Goal: Book appointment/travel/reservation

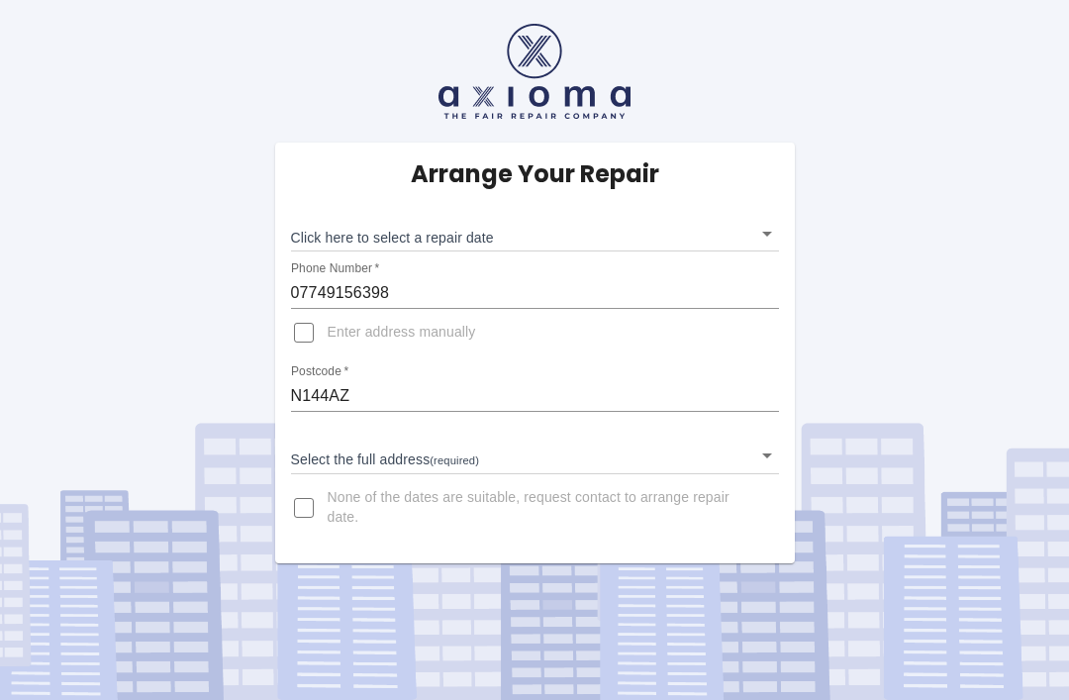
scroll to position [63, 0]
click at [775, 171] on body "Arrange Your Repair Click here to select a repair date ​ Phone Number   * 07749…" at bounding box center [534, 350] width 1069 height 700
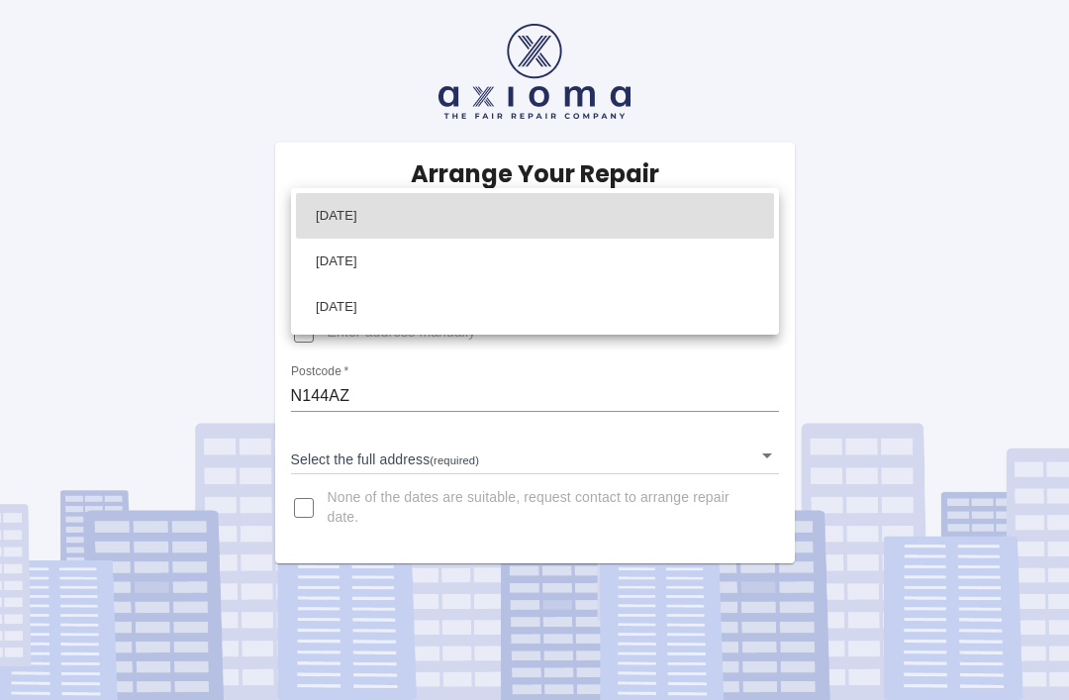
click at [770, 170] on div at bounding box center [534, 350] width 1069 height 700
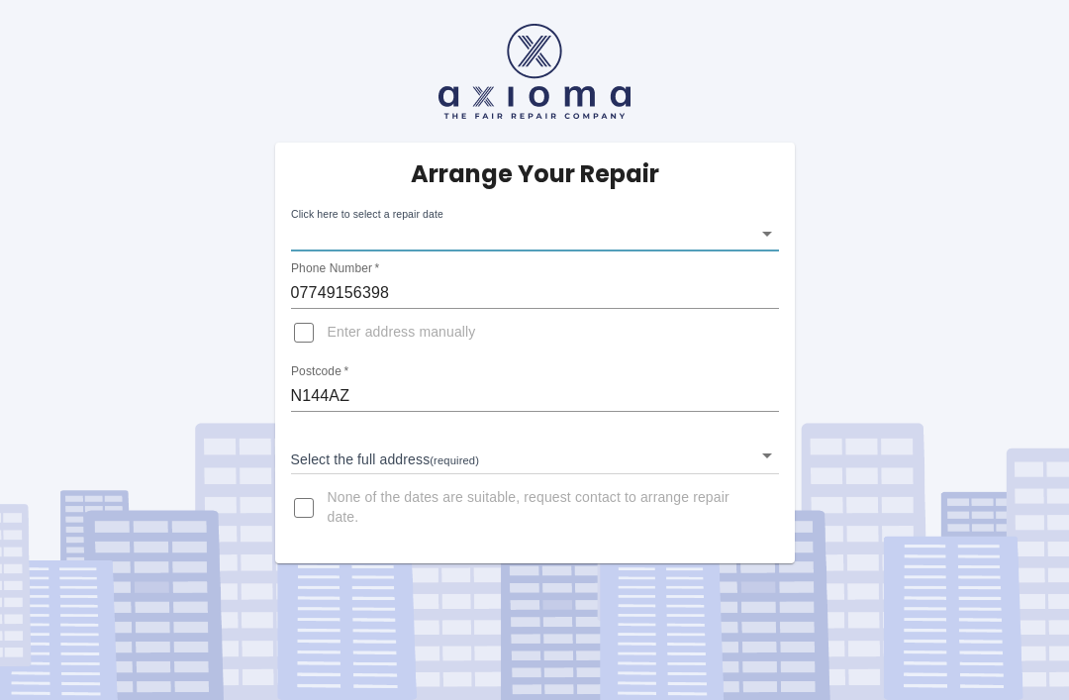
click at [666, 488] on span "None of the dates are suitable, request contact to arrange repair date." at bounding box center [546, 508] width 436 height 40
click at [328, 484] on input "None of the dates are suitable, request contact to arrange repair date." at bounding box center [304, 508] width 48 height 48
checkbox input "true"
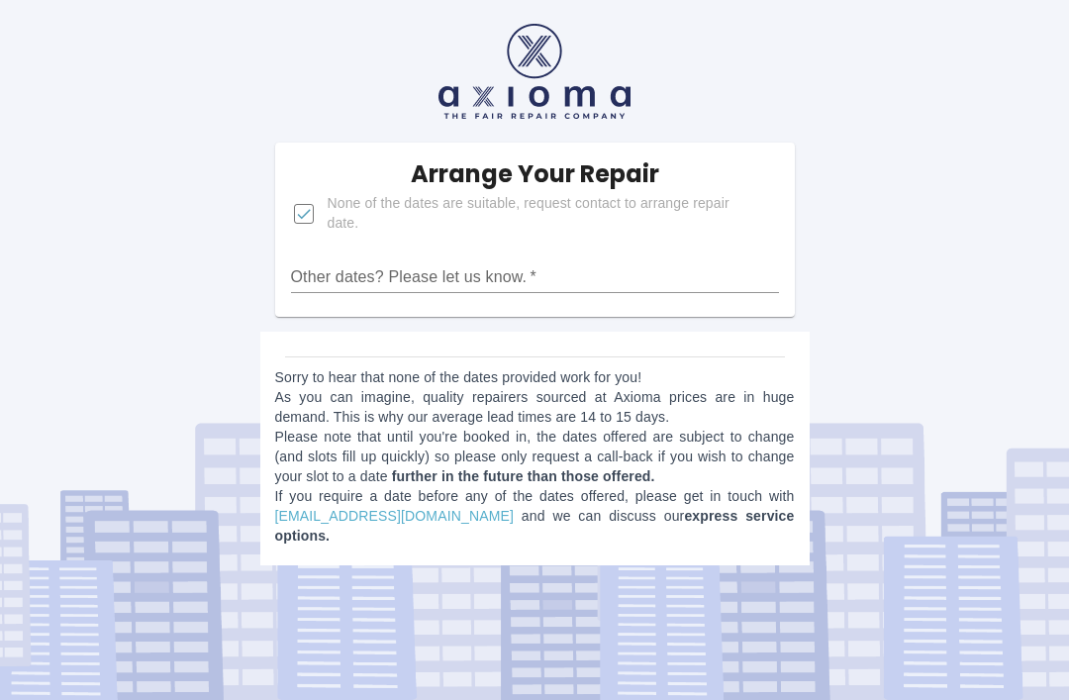
click at [872, 180] on div "Arrange Your Repair None of the dates are suitable, request contact to arrange …" at bounding box center [534, 290] width 1099 height 580
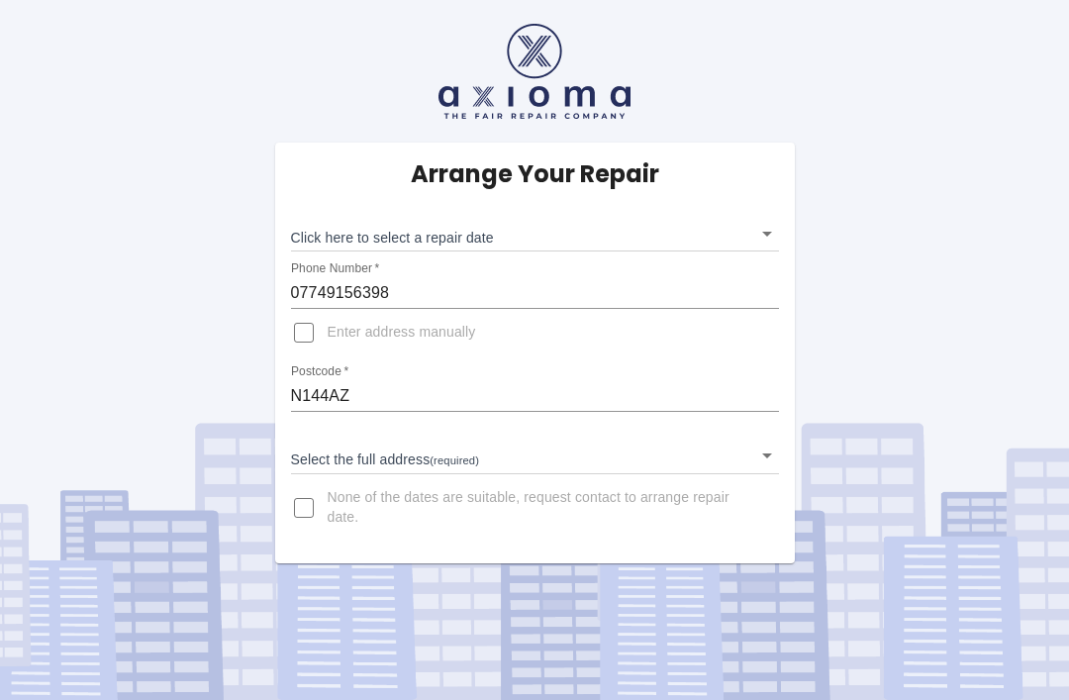
click at [312, 325] on input "Enter address manually" at bounding box center [304, 333] width 48 height 48
checkbox input "true"
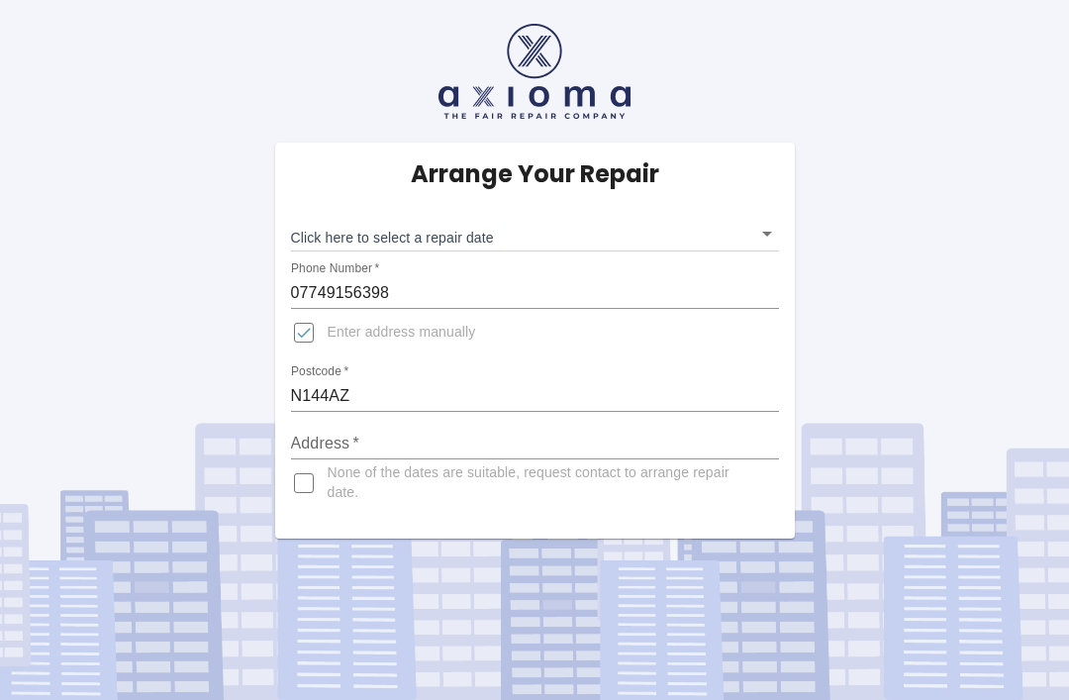
click at [699, 422] on div "Address   *" at bounding box center [535, 436] width 488 height 48
click at [776, 165] on body "Arrange Your Repair Click here to select a repair date ​ Phone Number   * 07749…" at bounding box center [534, 350] width 1069 height 700
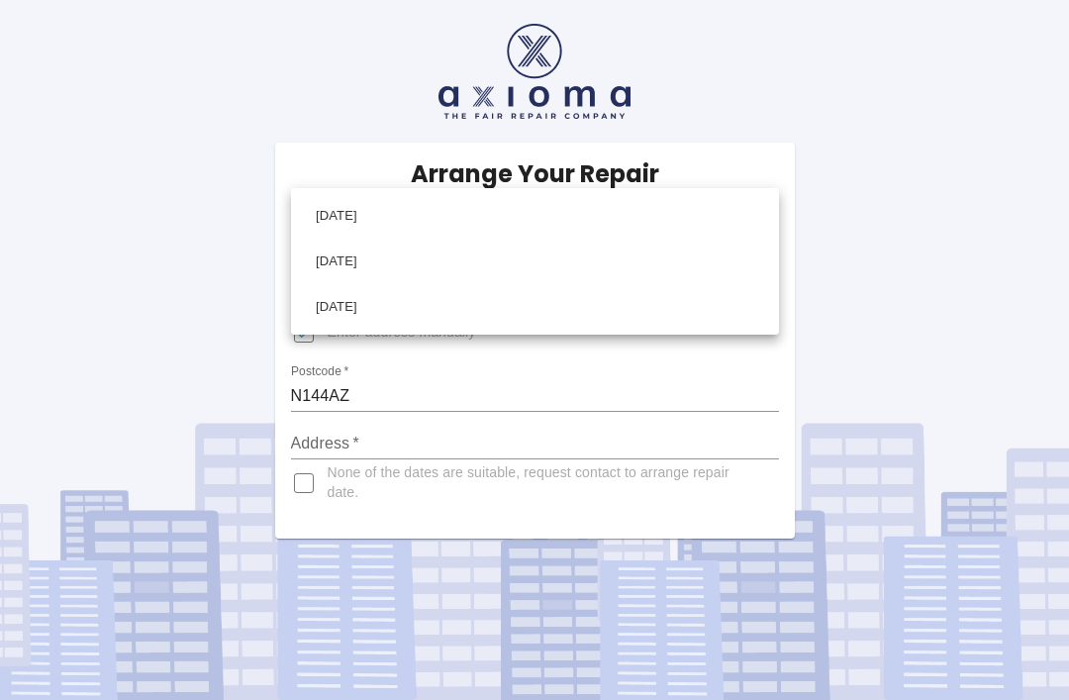
click at [313, 417] on div at bounding box center [534, 350] width 1069 height 700
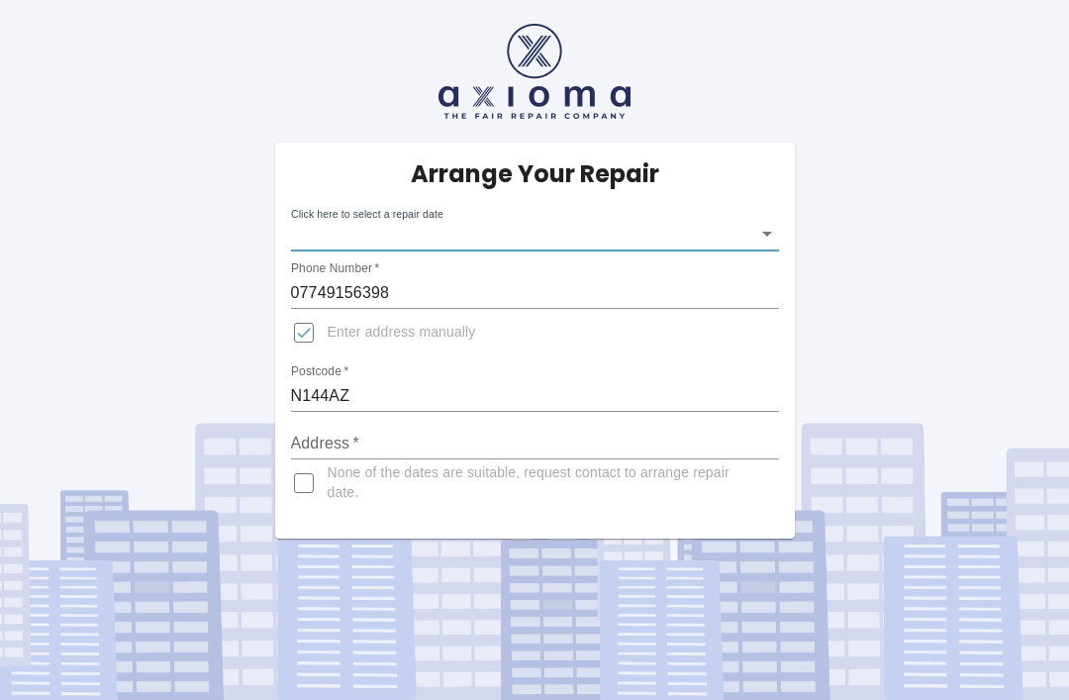
click at [542, 463] on span "None of the dates are suitable, request contact to arrange repair date." at bounding box center [546, 483] width 436 height 40
click at [328, 459] on input "None of the dates are suitable, request contact to arrange repair date." at bounding box center [304, 483] width 48 height 48
checkbox input "true"
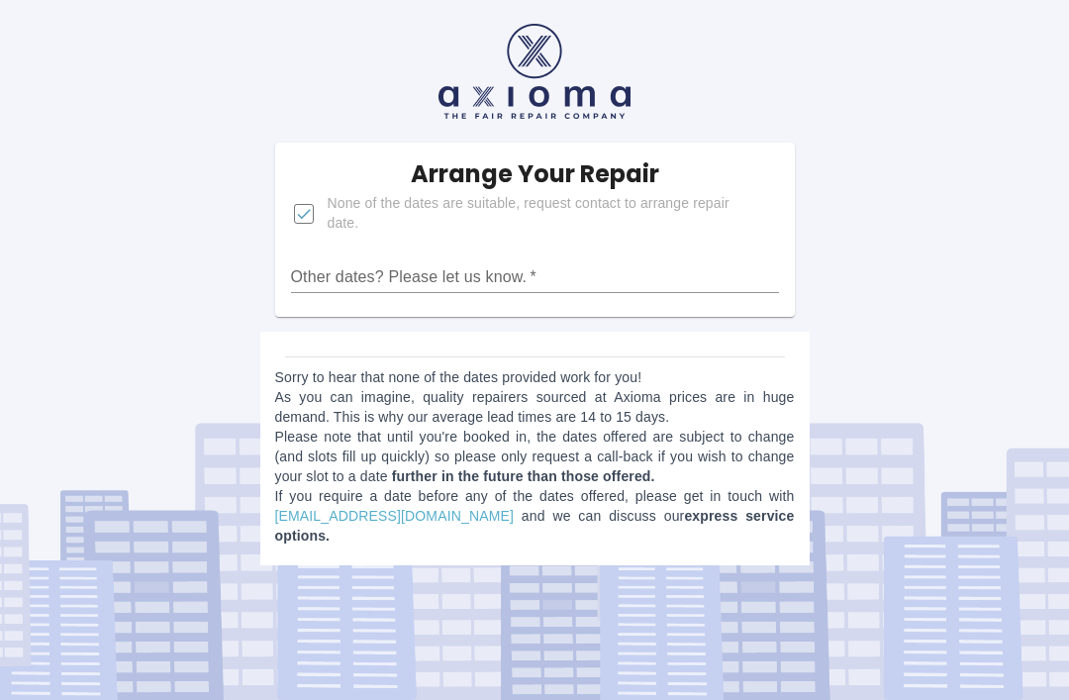
click at [378, 508] on link "[EMAIL_ADDRESS][DOMAIN_NAME]" at bounding box center [394, 516] width 239 height 16
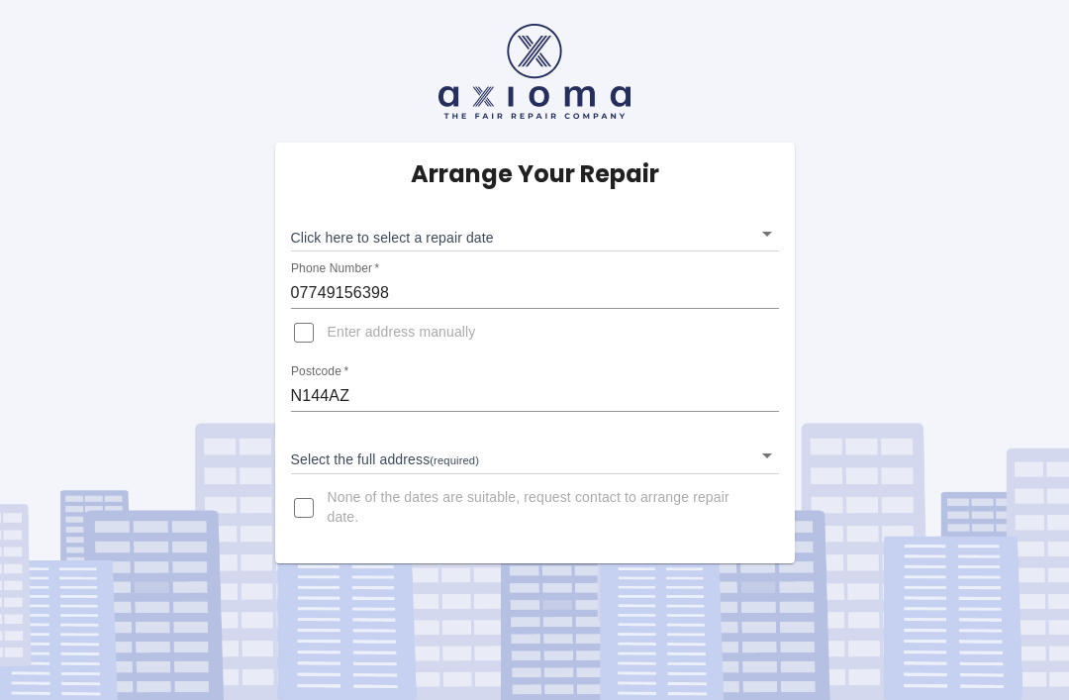
click at [765, 237] on body "Arrange Your Repair Click here to select a repair date ​ Phone Number   * 07749…" at bounding box center [534, 350] width 1069 height 700
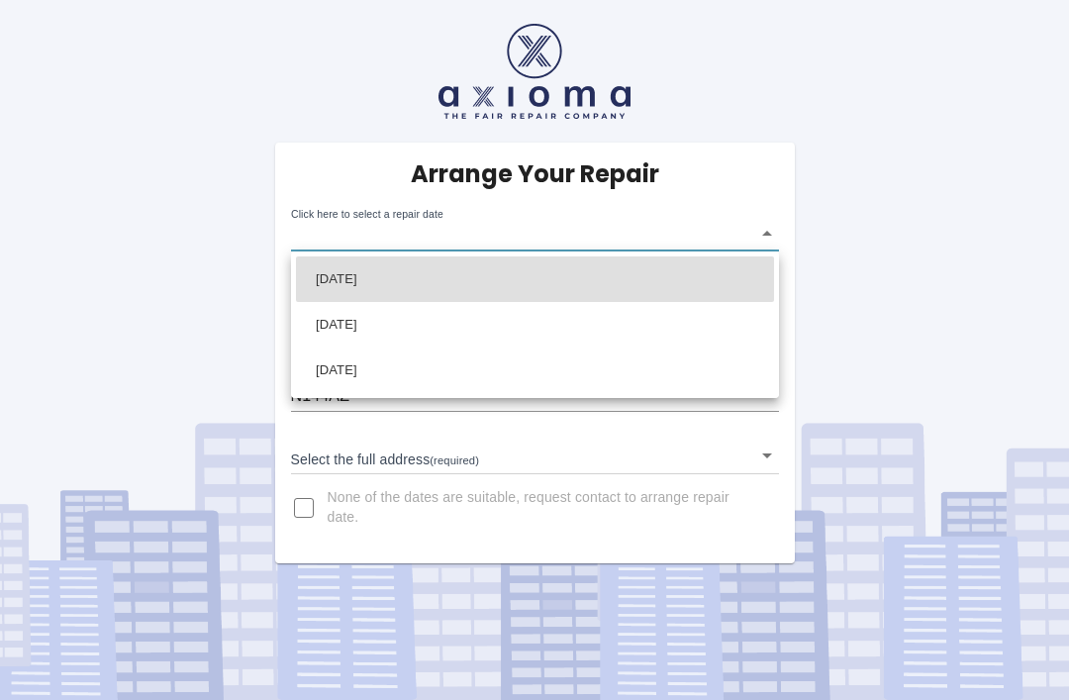
click at [322, 493] on div at bounding box center [534, 350] width 1069 height 700
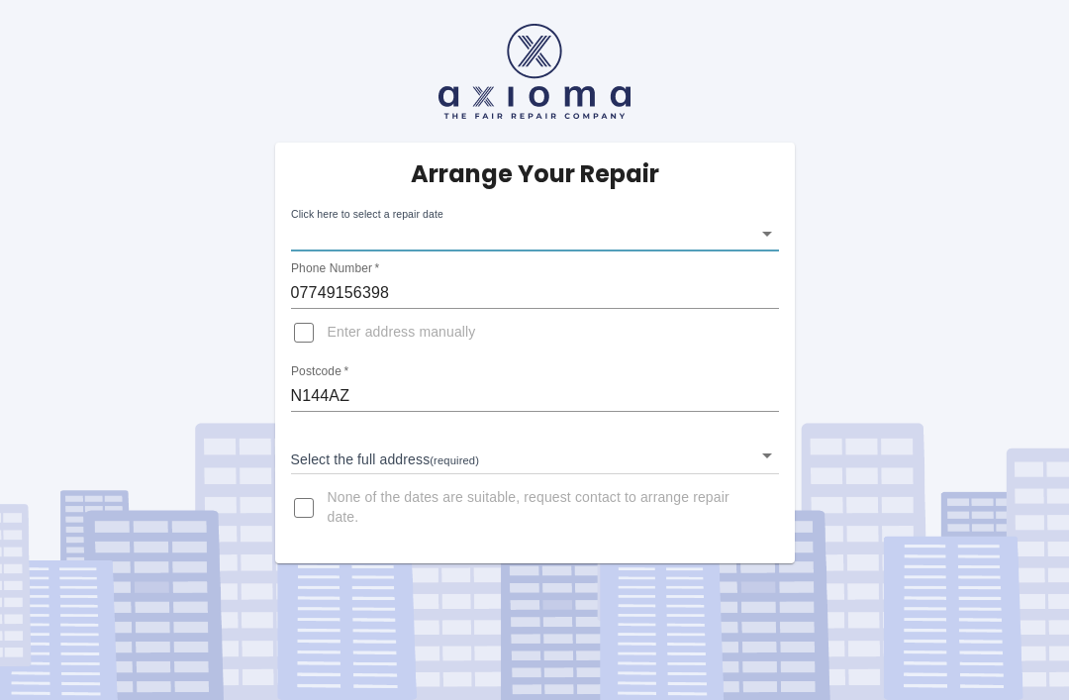
click at [464, 489] on span "None of the dates are suitable, request contact to arrange repair date." at bounding box center [546, 508] width 436 height 40
click at [328, 489] on input "None of the dates are suitable, request contact to arrange repair date." at bounding box center [304, 508] width 48 height 48
checkbox input "true"
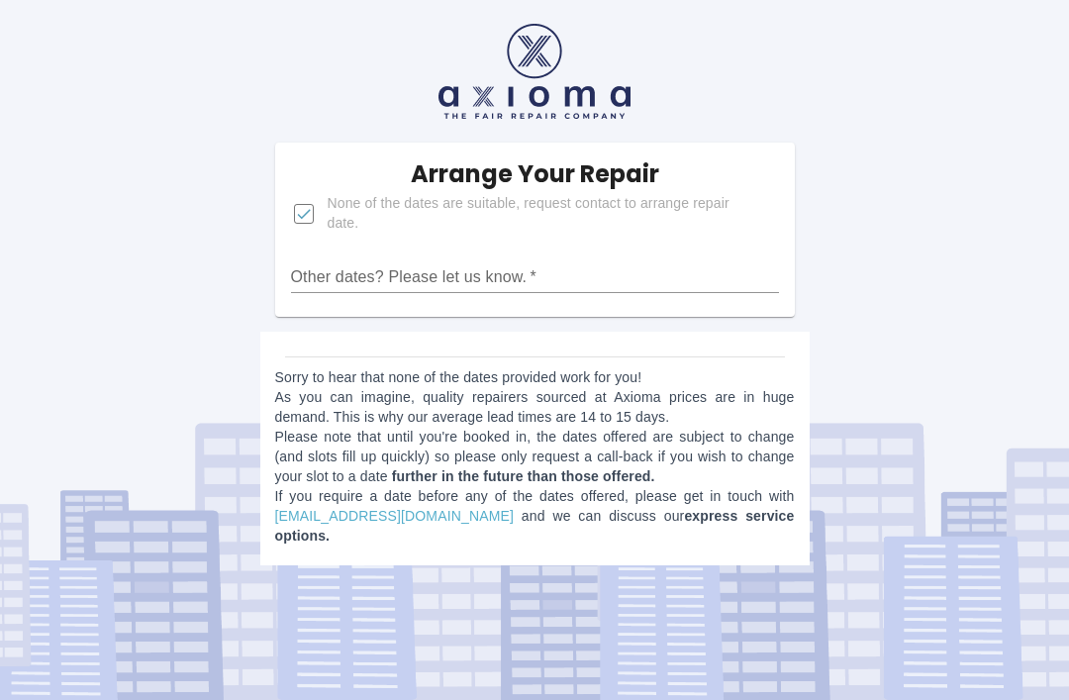
scroll to position [63, 0]
click at [376, 508] on link "[EMAIL_ADDRESS][DOMAIN_NAME]" at bounding box center [394, 516] width 239 height 16
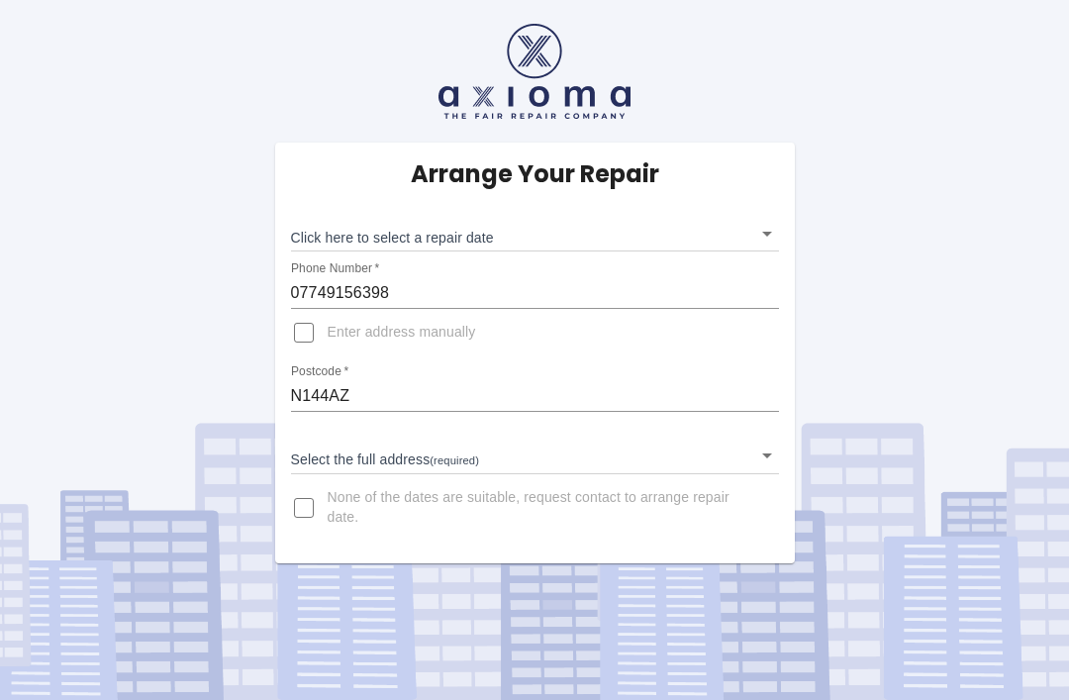
click at [768, 233] on body "Arrange Your Repair Click here to select a repair date ​ Phone Number   * 07749…" at bounding box center [534, 350] width 1069 height 700
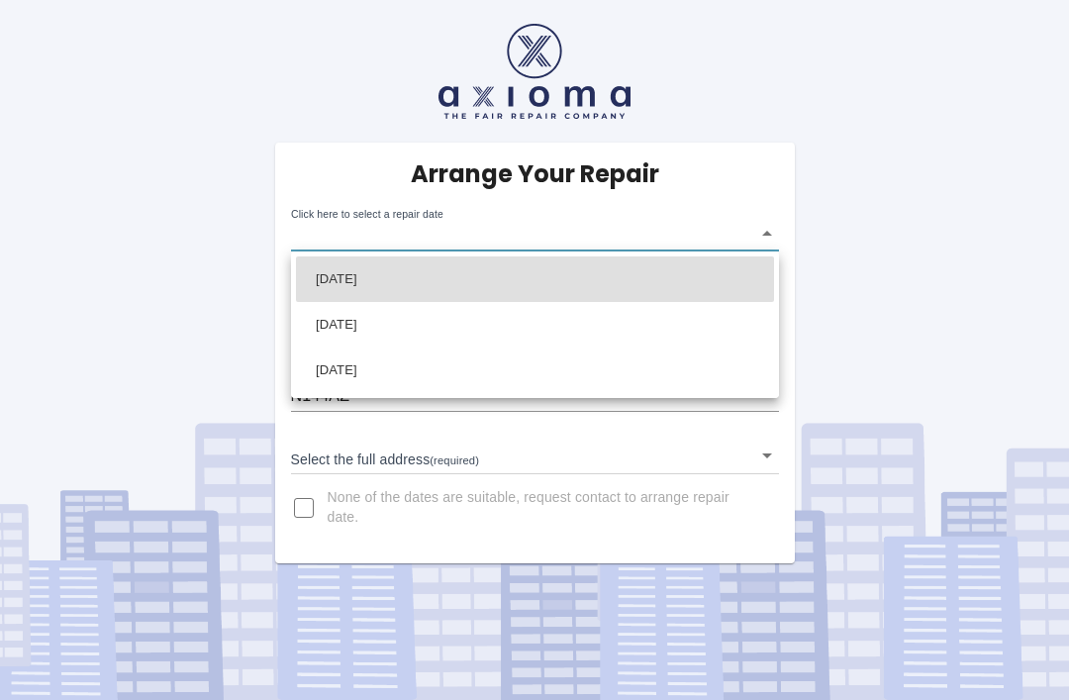
click at [436, 492] on div at bounding box center [534, 350] width 1069 height 700
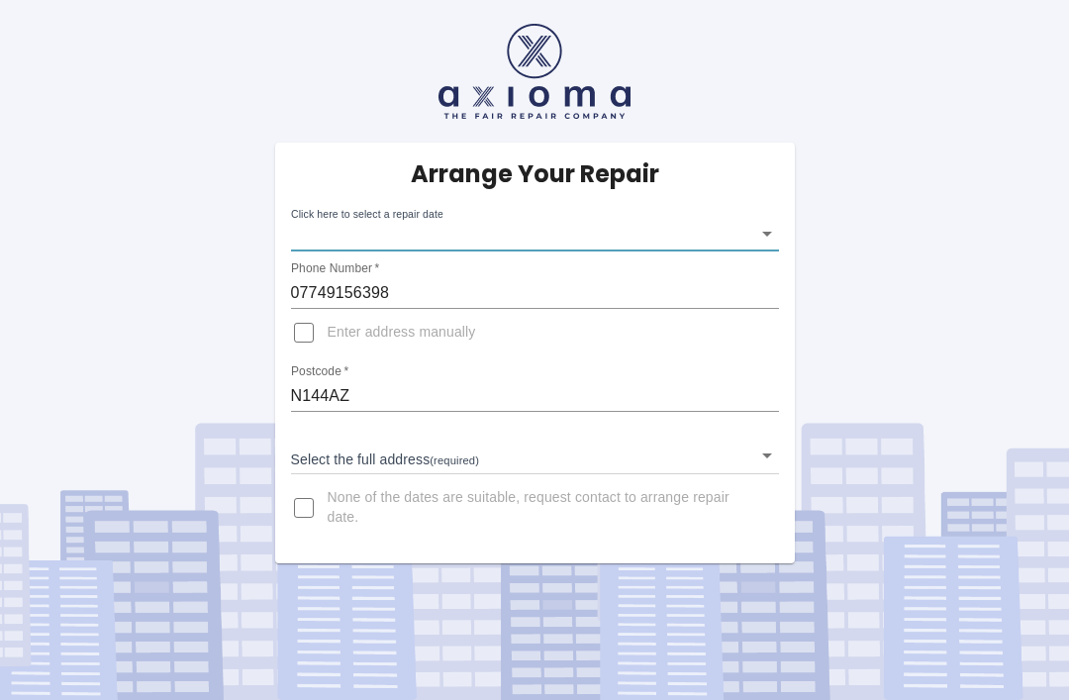
click at [312, 504] on input "None of the dates are suitable, request contact to arrange repair date." at bounding box center [304, 508] width 48 height 48
checkbox input "true"
click at [764, 236] on body "Arrange Your Repair Click here to select a repair date ​ Phone Number   * 07749…" at bounding box center [534, 350] width 1069 height 700
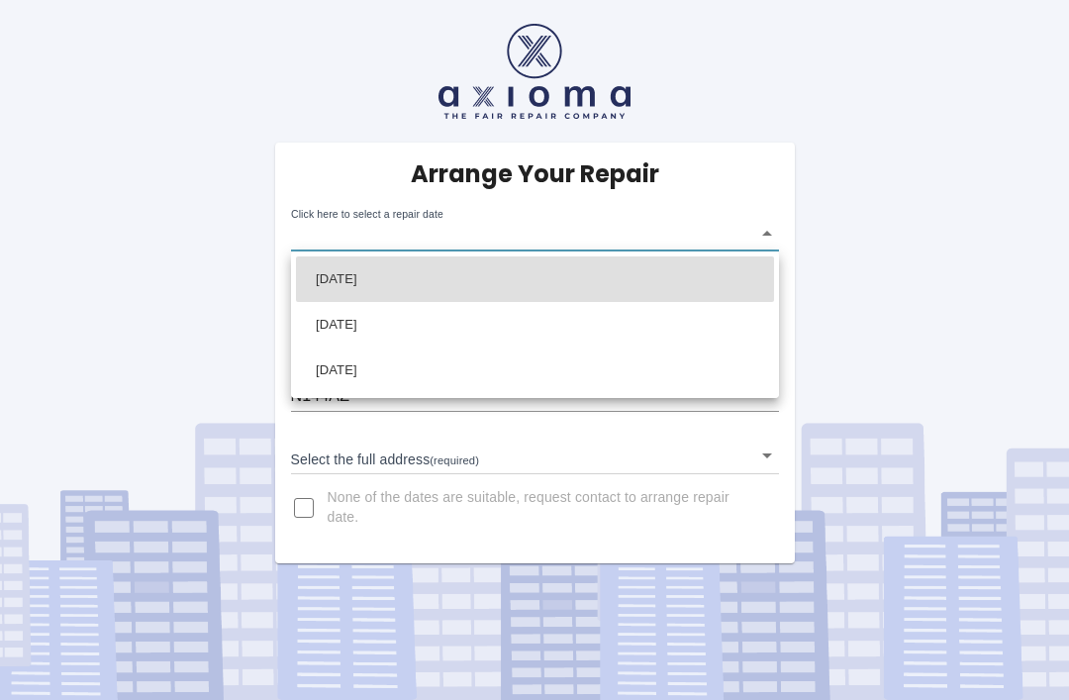
click at [392, 269] on li "[DATE]" at bounding box center [535, 279] width 478 height 46
type input "[DATE]T00:00:00.000Z"
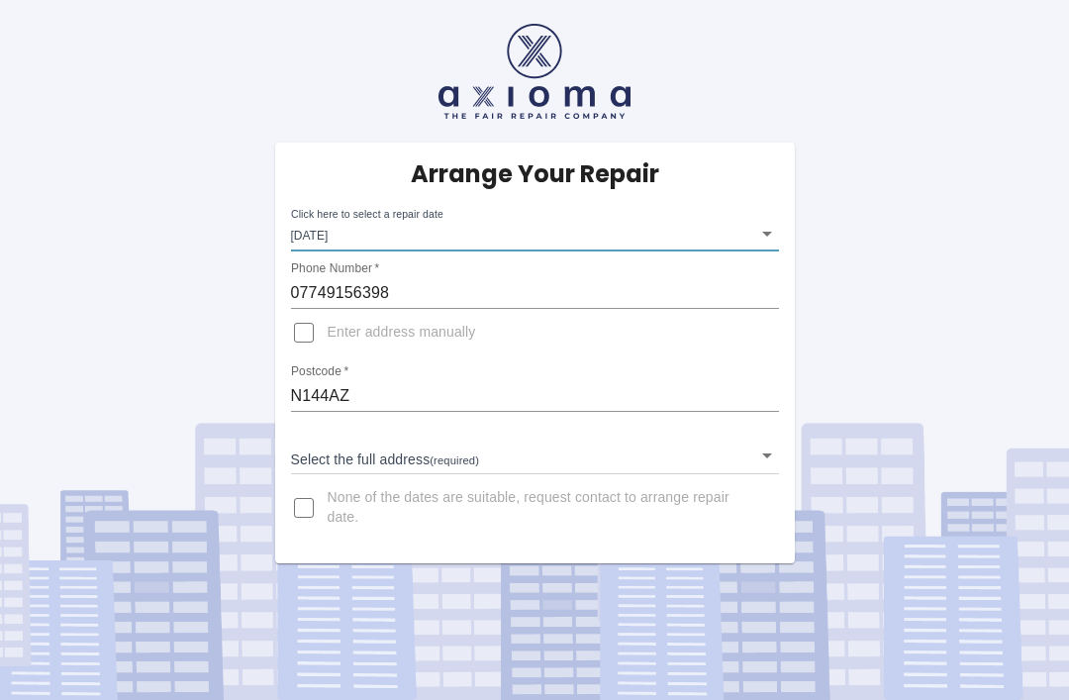
click at [771, 450] on body "Arrange Your Repair Click here to select a repair date [DATE] [DATE]T00:00:00.0…" at bounding box center [534, 350] width 1069 height 700
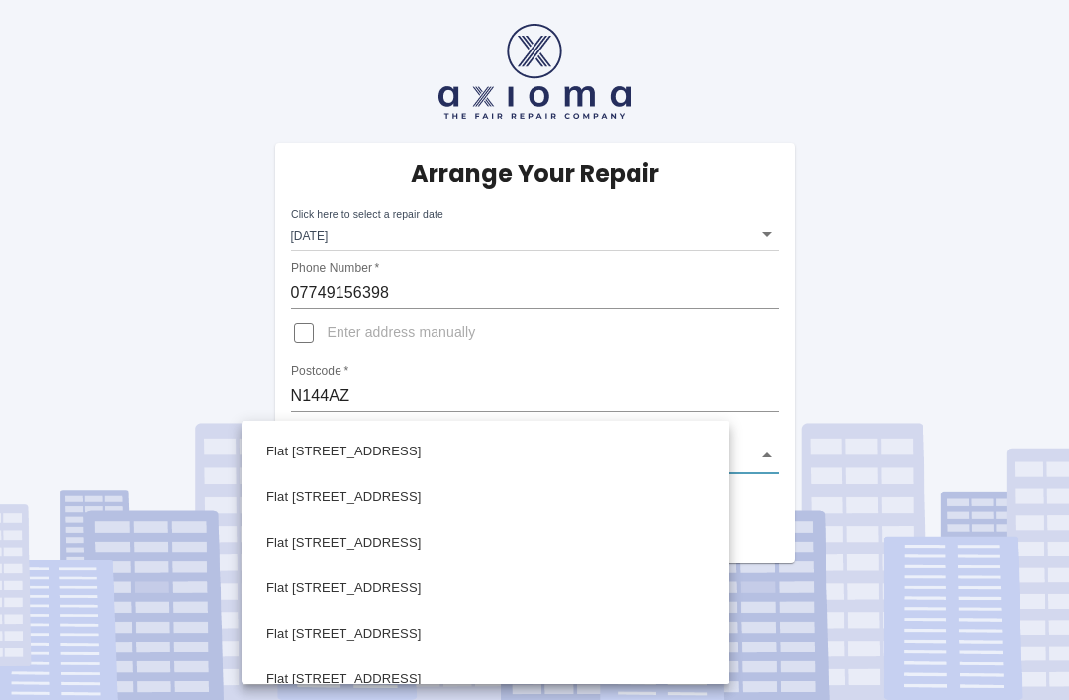
scroll to position [1000, 0]
click at [432, 440] on li "Flat [STREET_ADDRESS]" at bounding box center [485, 451] width 478 height 46
type input "Flat [STREET_ADDRESS]"
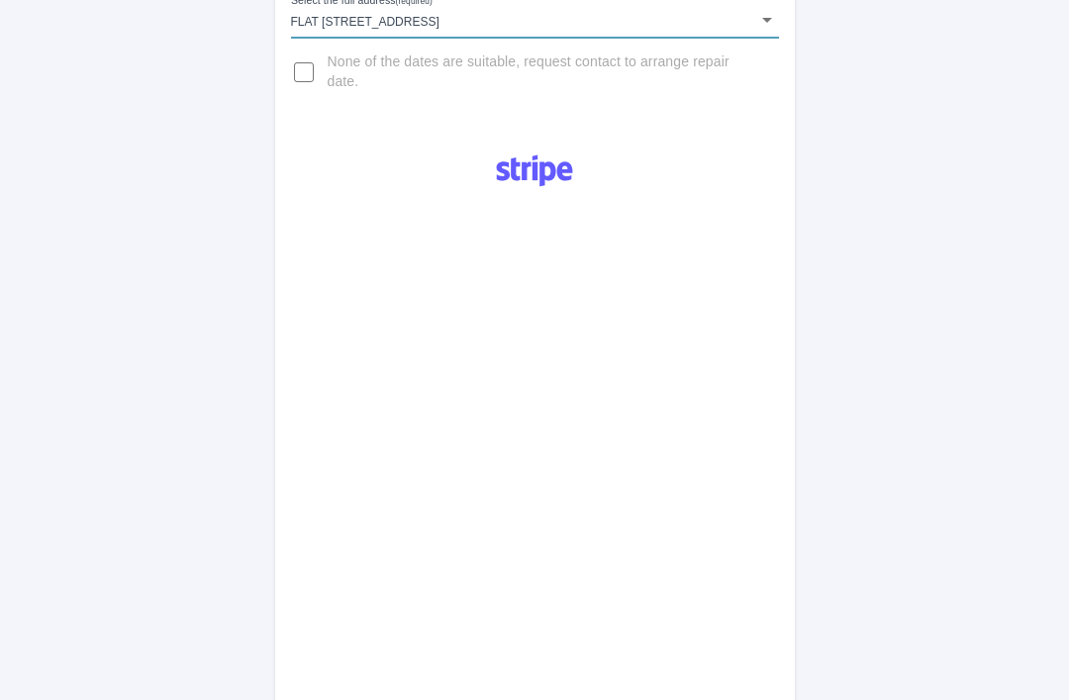
scroll to position [408, 0]
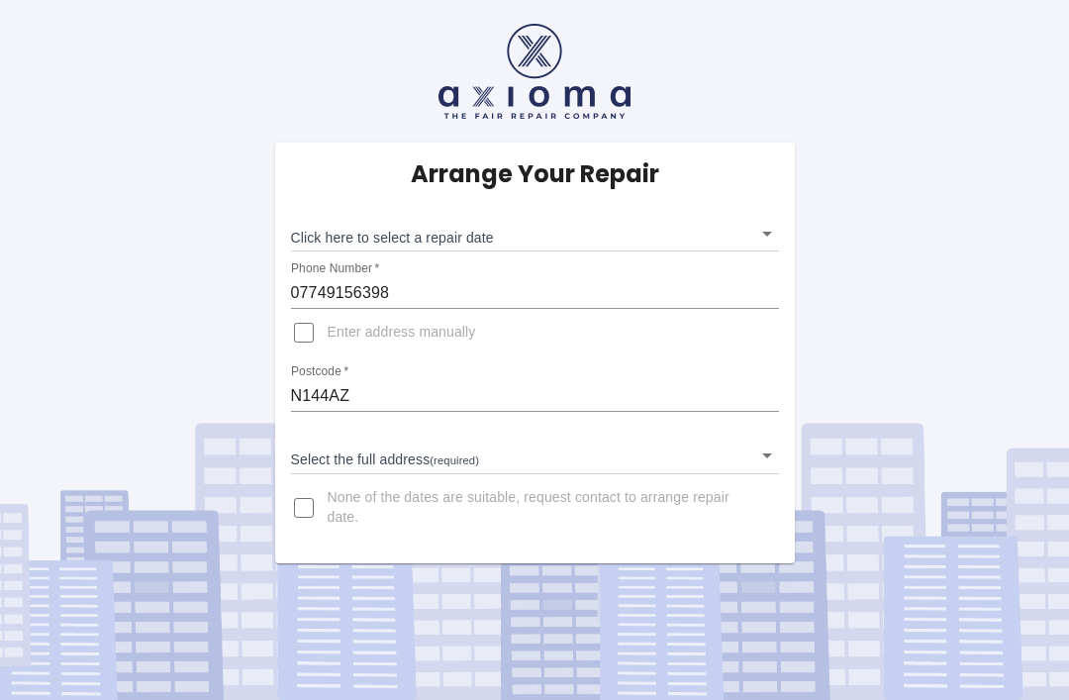
click at [776, 236] on body "Arrange Your Repair Click here to select a repair date ​ Phone Number   * 07749…" at bounding box center [534, 350] width 1069 height 700
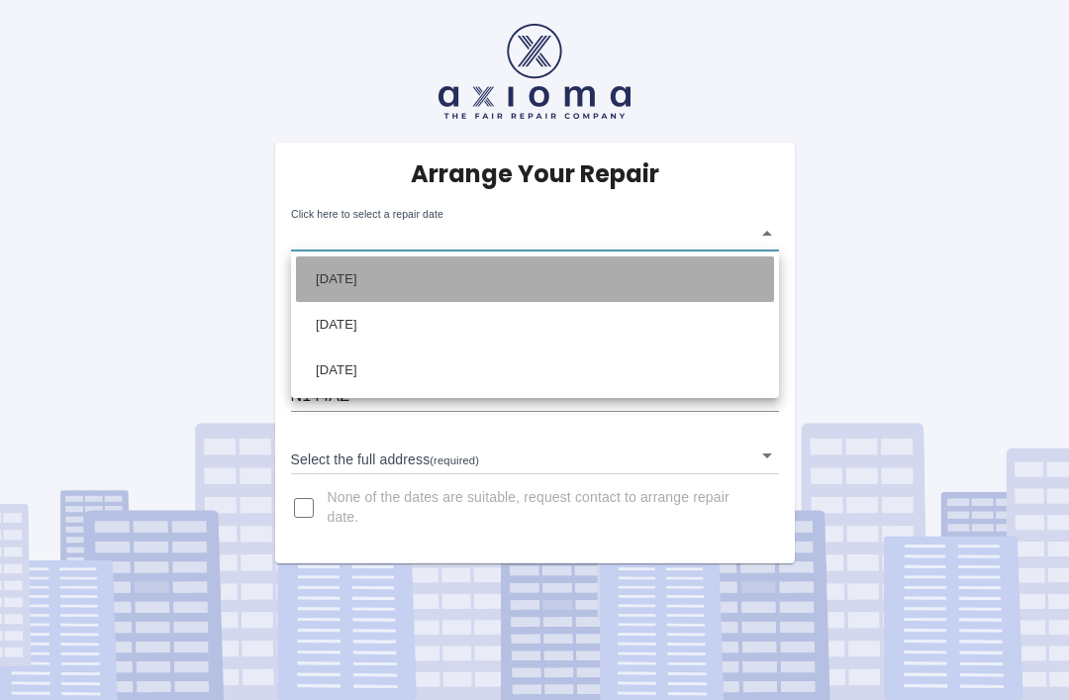
click at [636, 270] on li "[DATE]" at bounding box center [535, 279] width 478 height 46
type input "[DATE]T00:00:00.000Z"
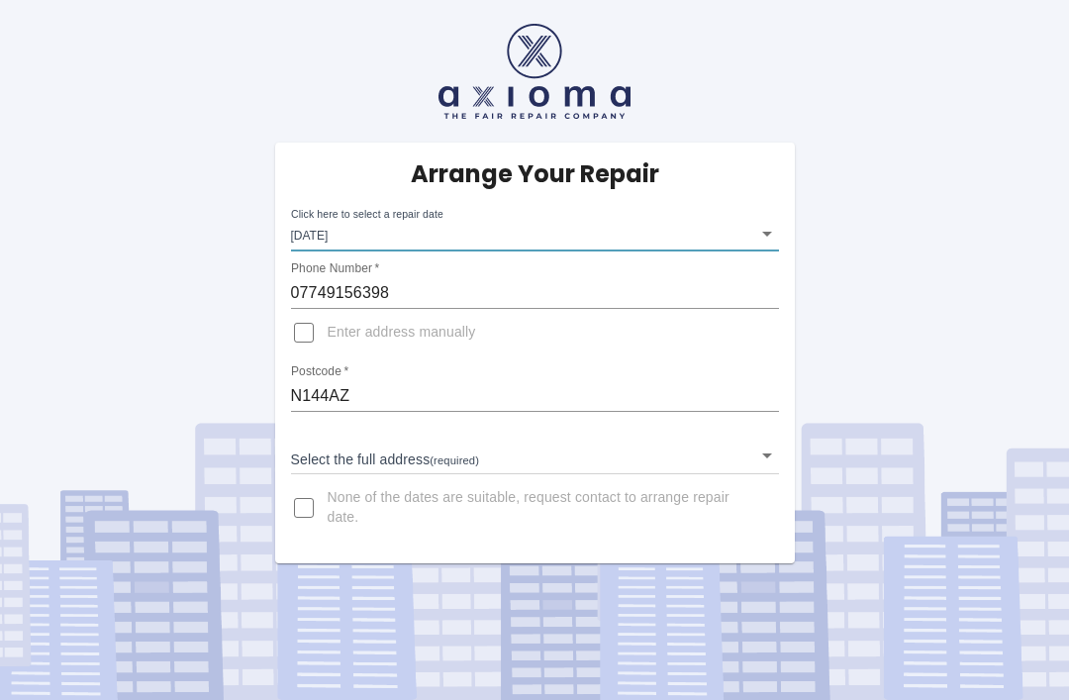
click at [774, 448] on body "Arrange Your Repair Click here to select a repair date [DATE] [DATE]T00:00:00.0…" at bounding box center [534, 350] width 1069 height 700
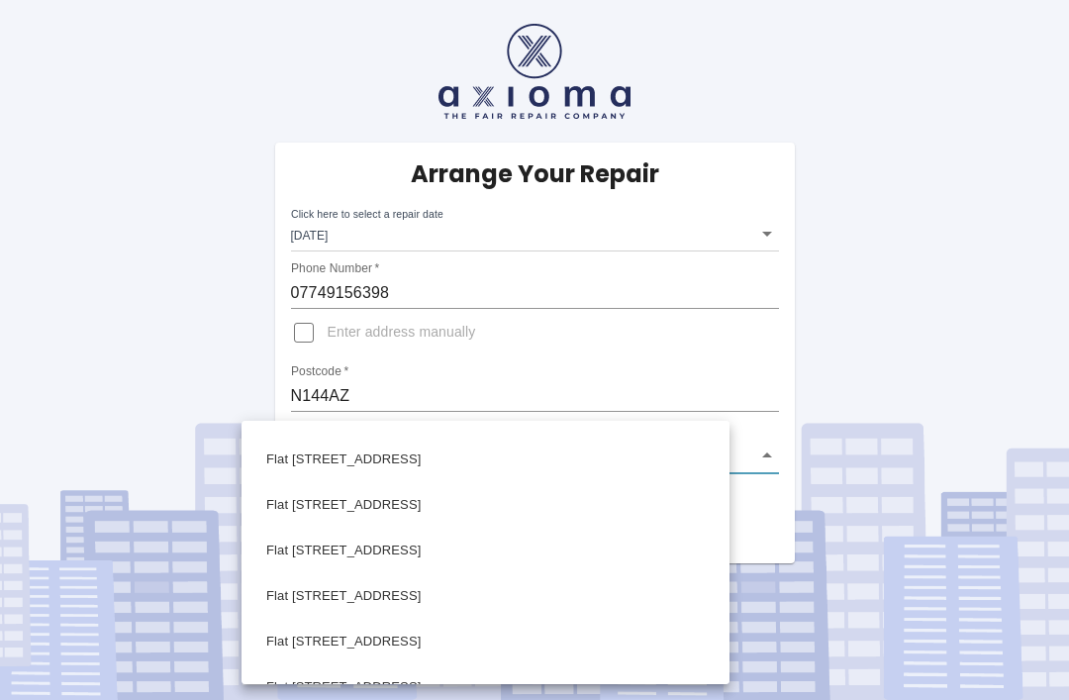
scroll to position [947, 0]
click at [417, 496] on li "Flat [STREET_ADDRESS]" at bounding box center [485, 503] width 478 height 46
type input "Flat [STREET_ADDRESS]"
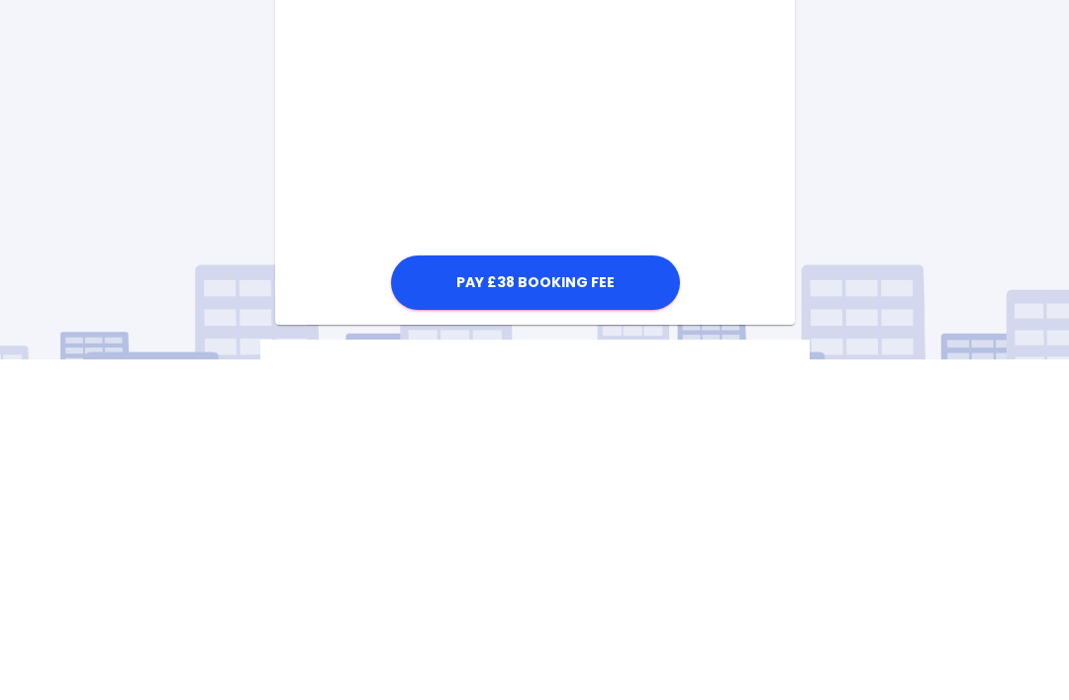
scroll to position [1008, 0]
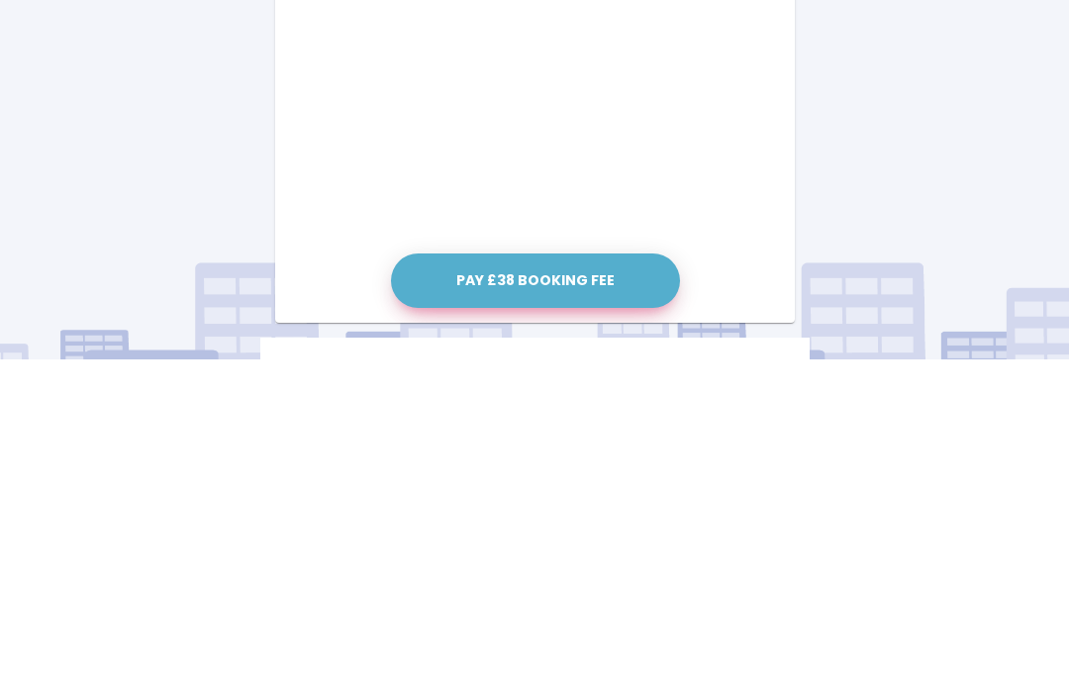
click at [569, 594] on button "Pay £38 Booking Fee" at bounding box center [535, 621] width 289 height 54
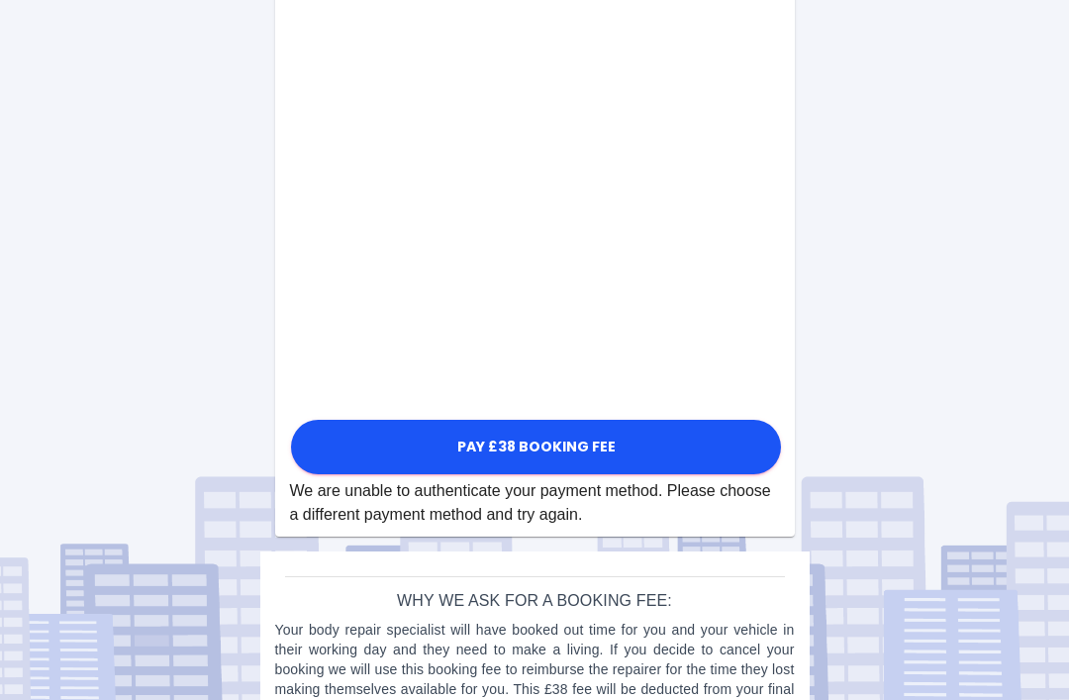
scroll to position [1017, 0]
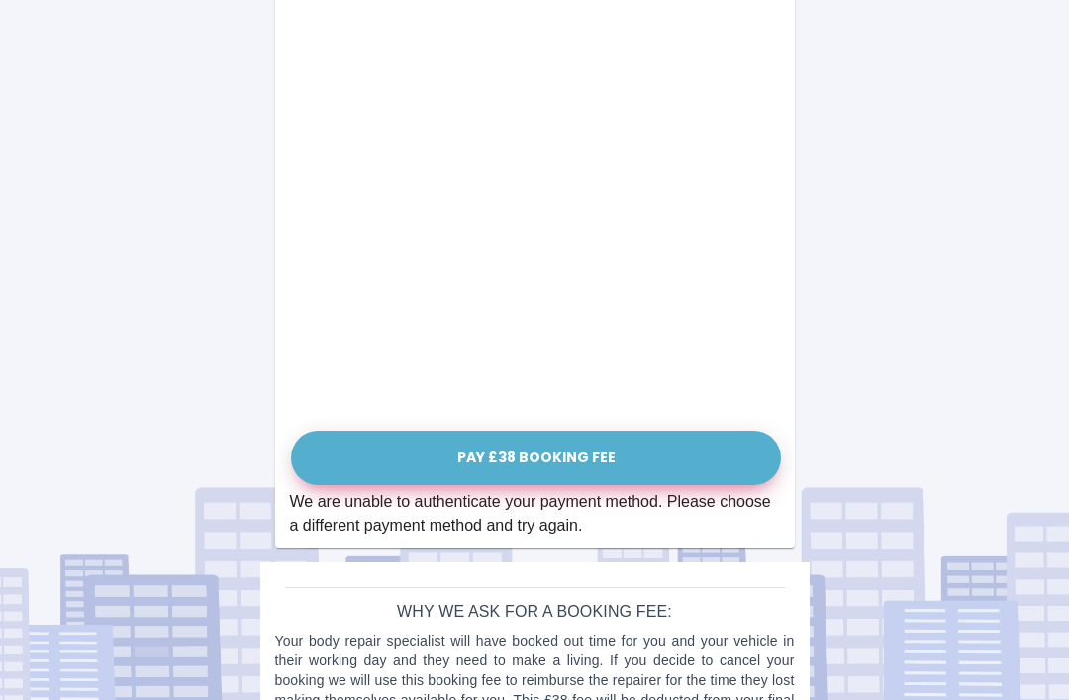
click at [572, 451] on button "Pay £38 Booking Fee" at bounding box center [536, 458] width 490 height 54
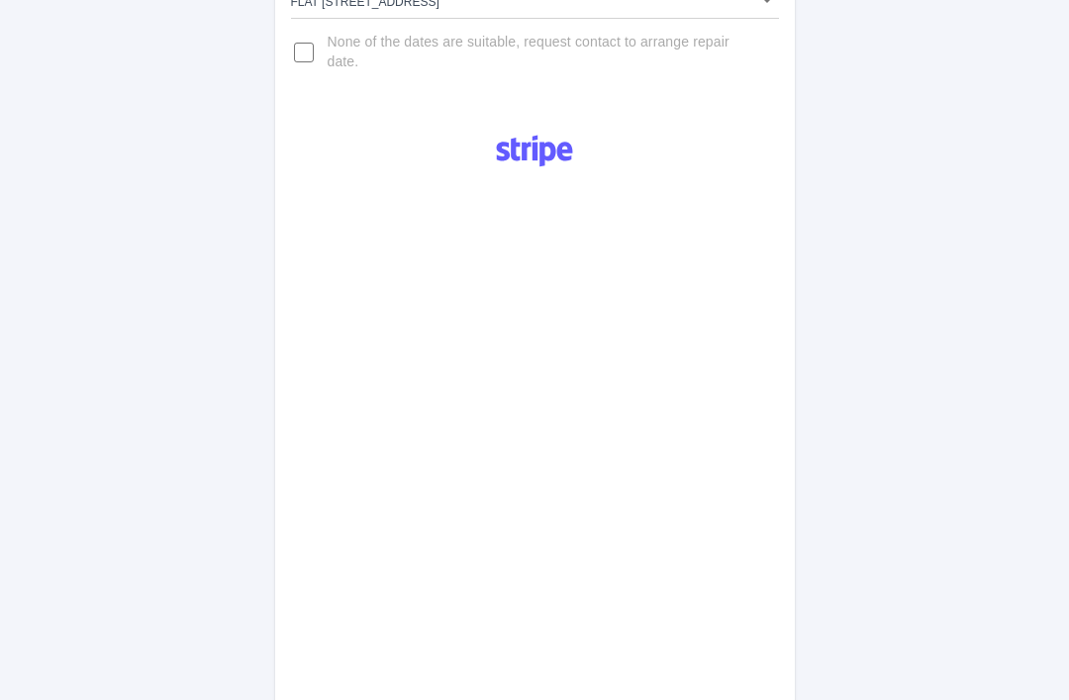
scroll to position [0, 0]
